Goal: Navigation & Orientation: Find specific page/section

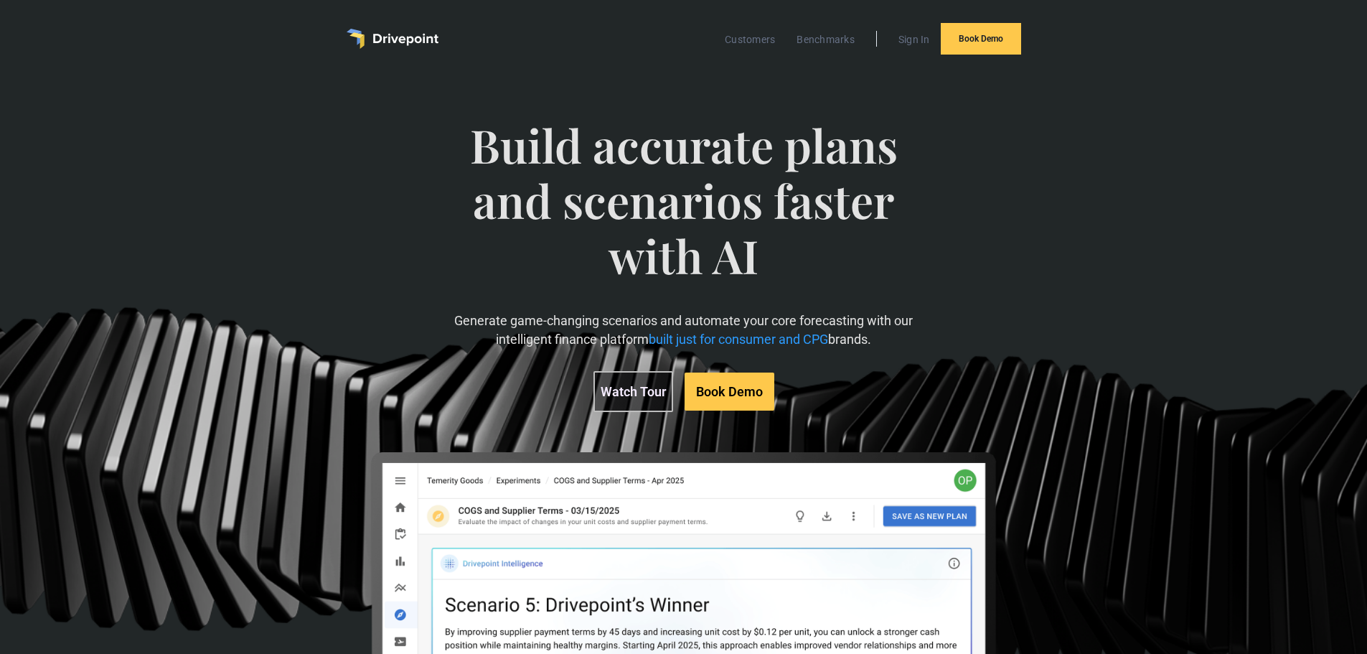
click at [410, 46] on img "home" at bounding box center [393, 39] width 92 height 20
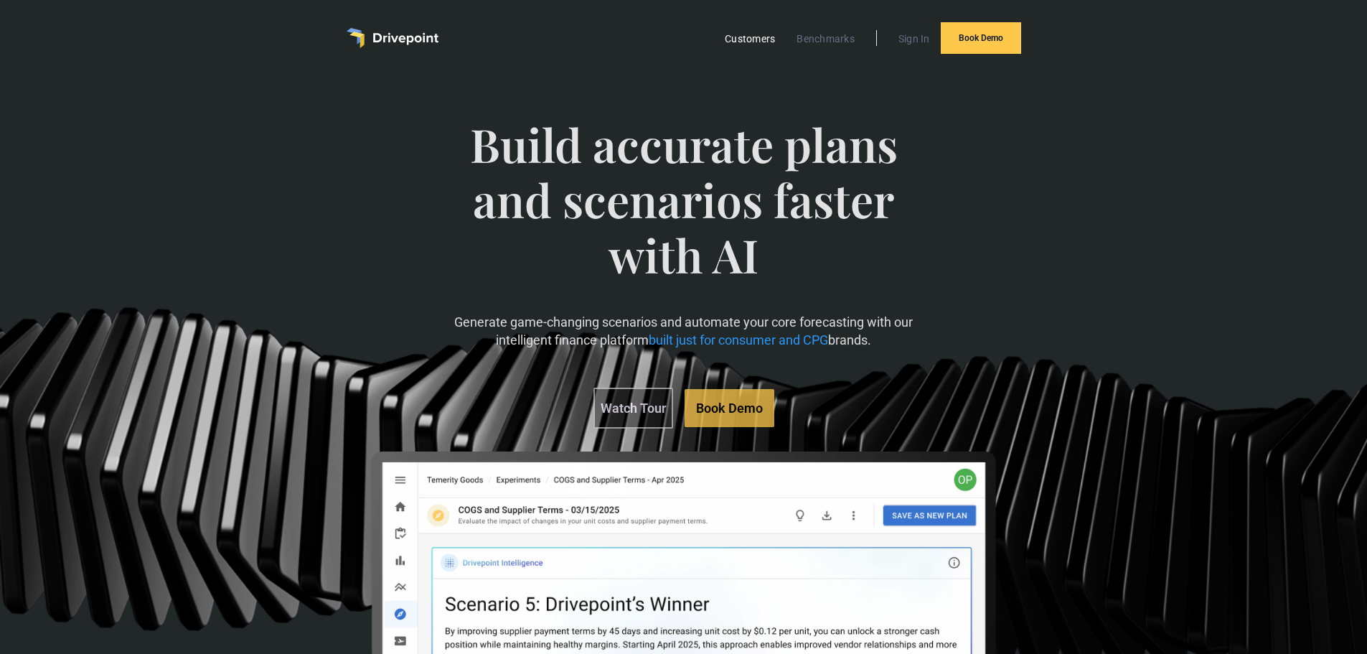
click at [767, 35] on link "Customers" at bounding box center [750, 38] width 65 height 19
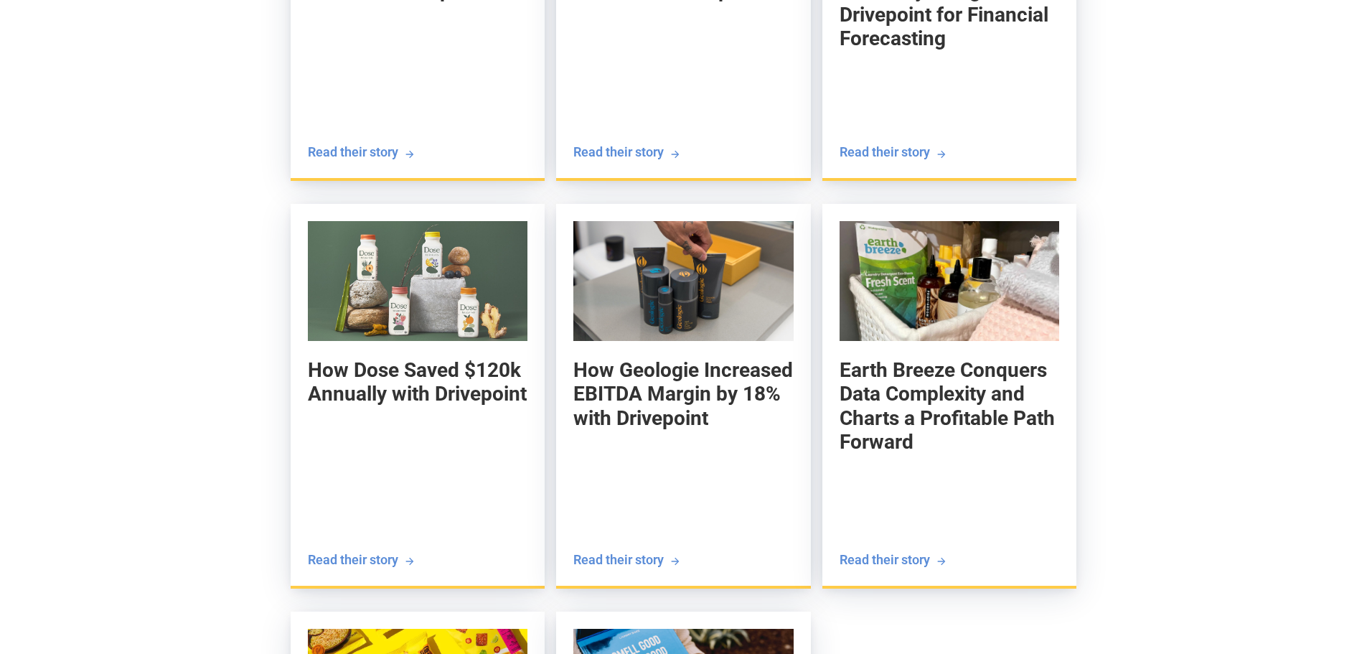
scroll to position [2883, 0]
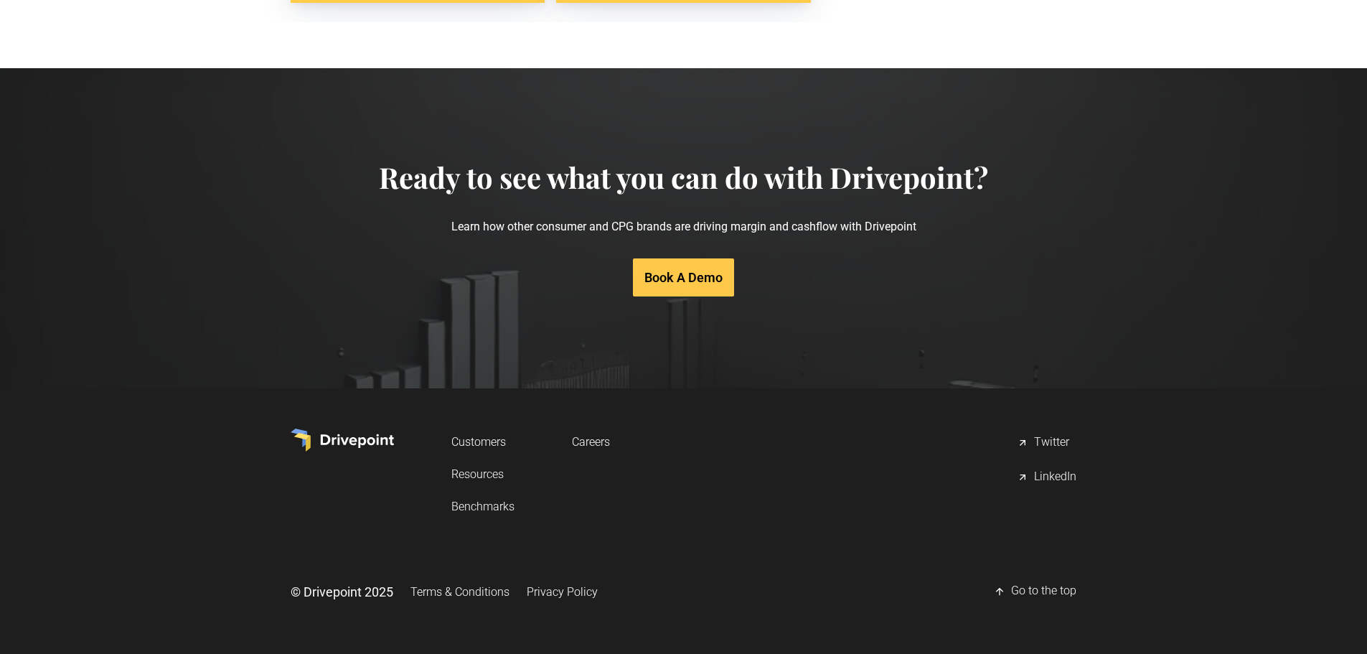
click at [500, 476] on link "Resources" at bounding box center [482, 474] width 63 height 27
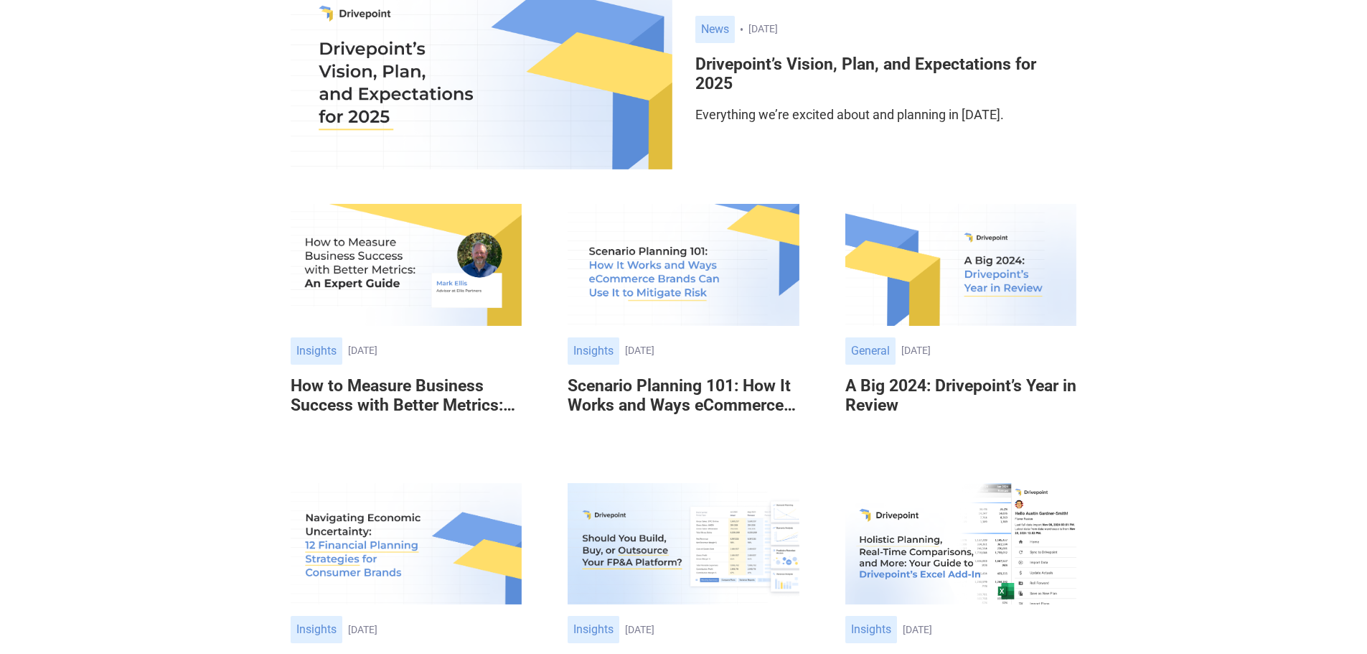
scroll to position [431, 0]
